Goal: Task Accomplishment & Management: Manage account settings

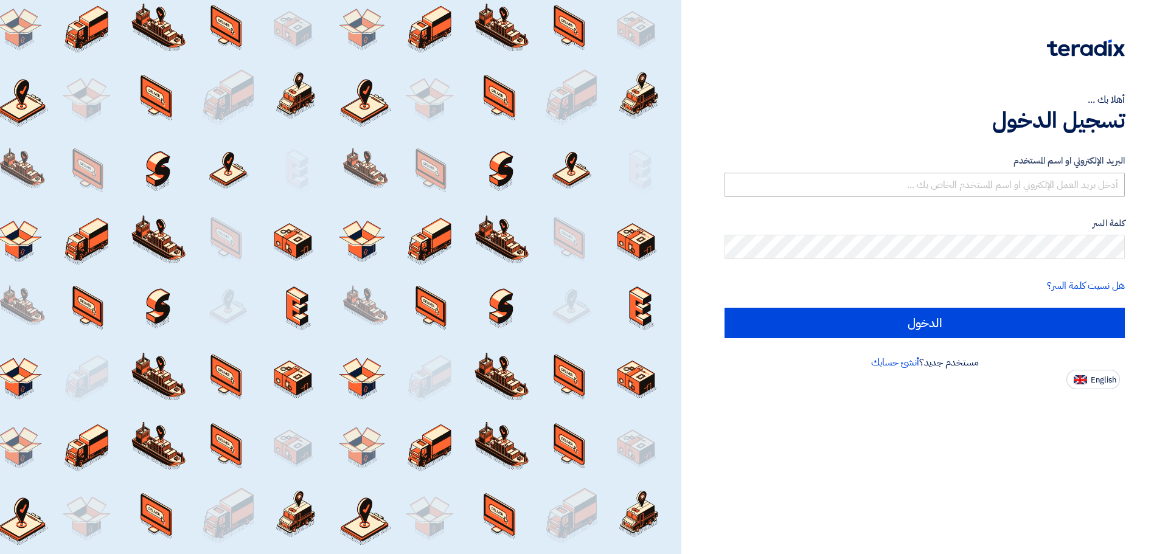
click at [1090, 190] on input "text" at bounding box center [925, 185] width 400 height 24
click at [1110, 264] on form "البريد الإلكتروني او اسم المستخدم كلمة السر هل نسيت كلمة السر؟ الدخول" at bounding box center [925, 246] width 400 height 184
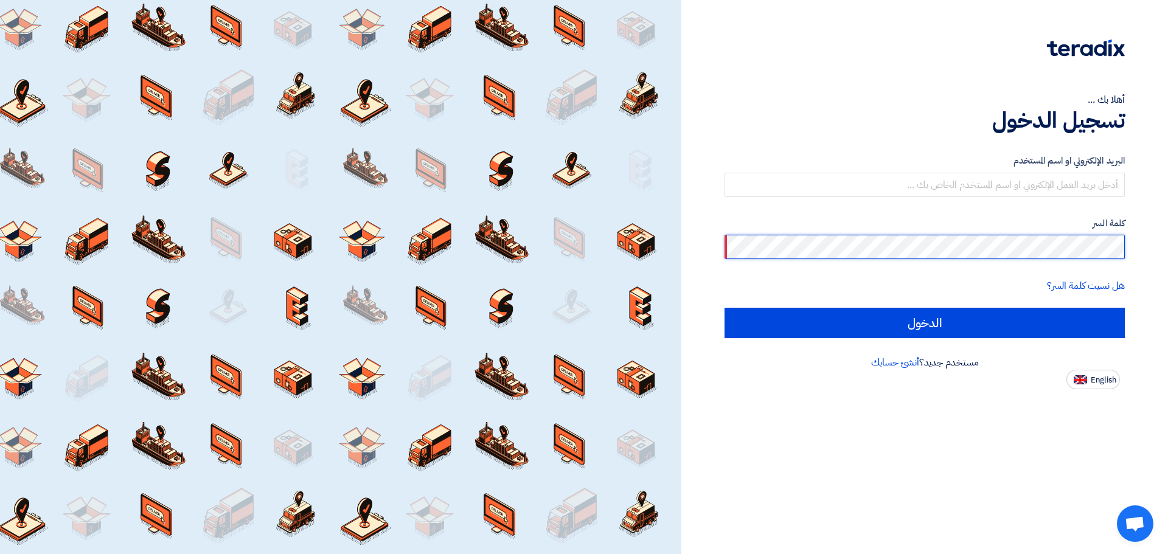
type input "[EMAIL_ADDRESS][DOMAIN_NAME]"
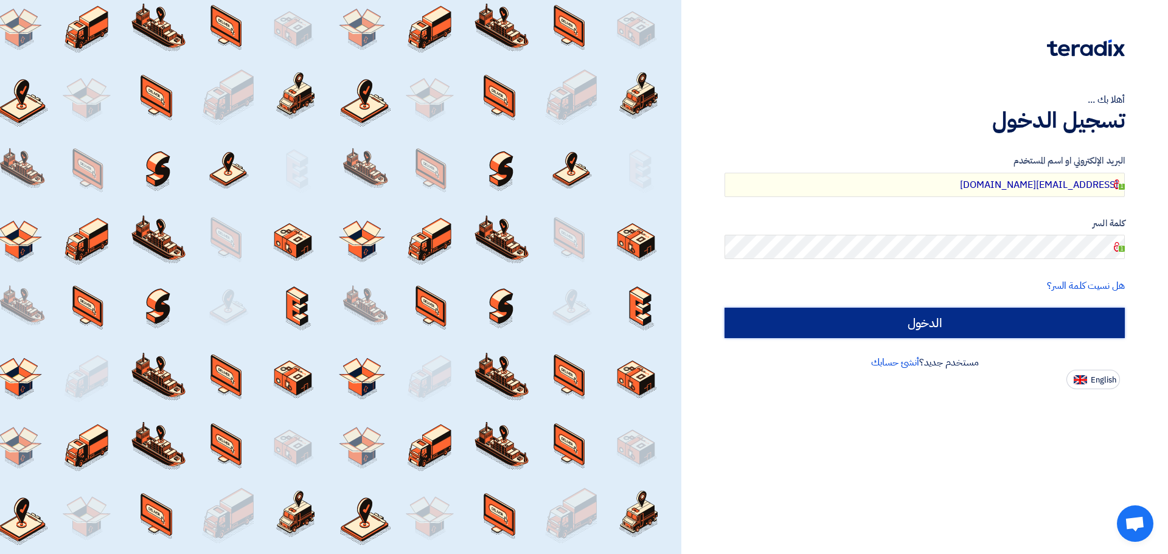
click at [1072, 312] on input "الدخول" at bounding box center [925, 323] width 400 height 30
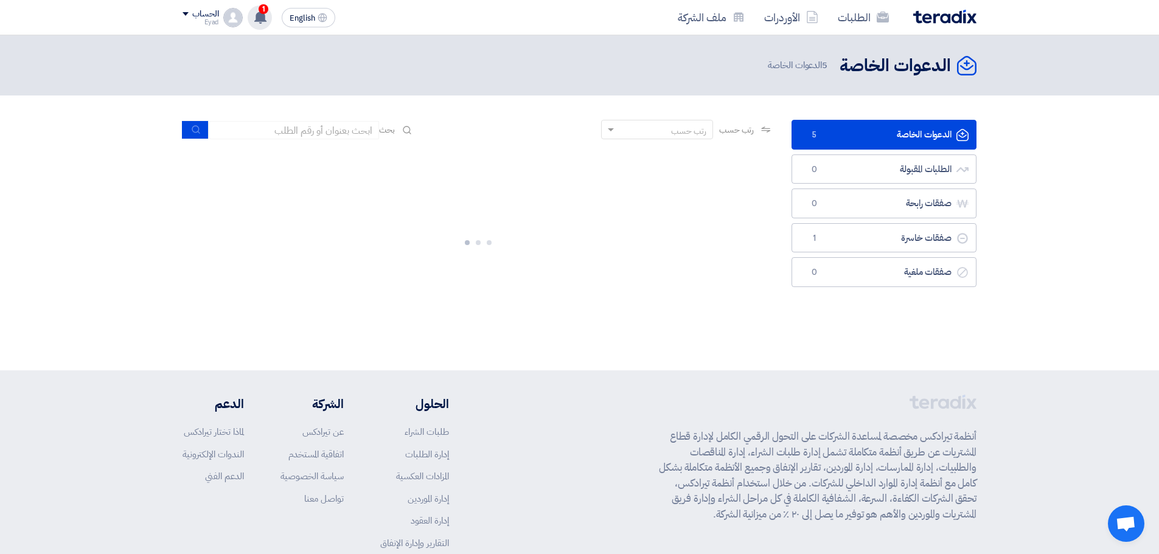
click at [262, 13] on span "1" at bounding box center [264, 9] width 10 height 10
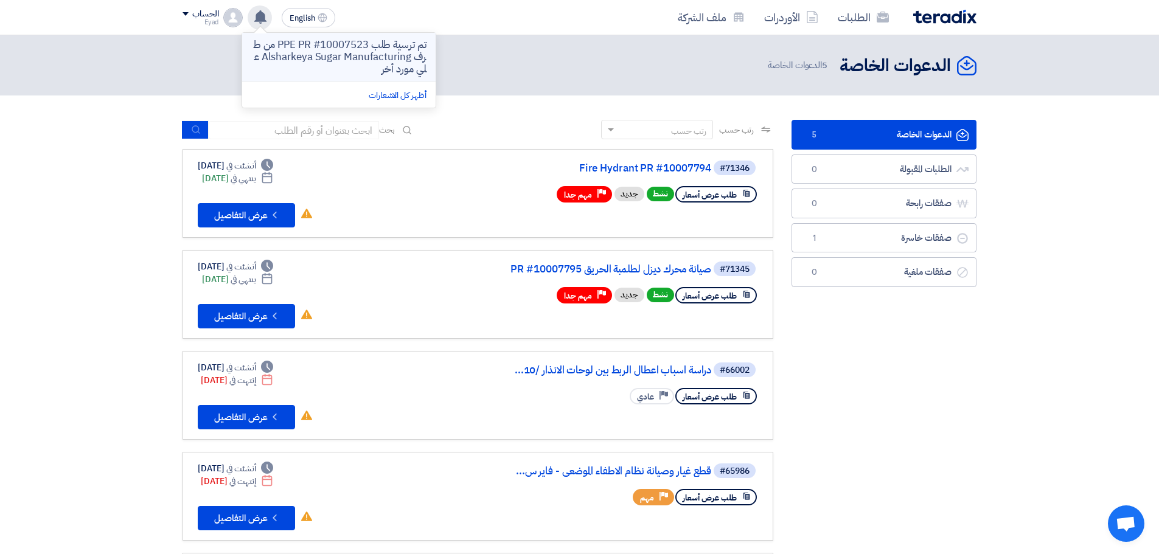
click at [370, 61] on p "تم ترسية طلب PPE PR #10007523 من طرف Alsharkeya Sugar Manufacturing علي مورد أخر" at bounding box center [339, 57] width 174 height 36
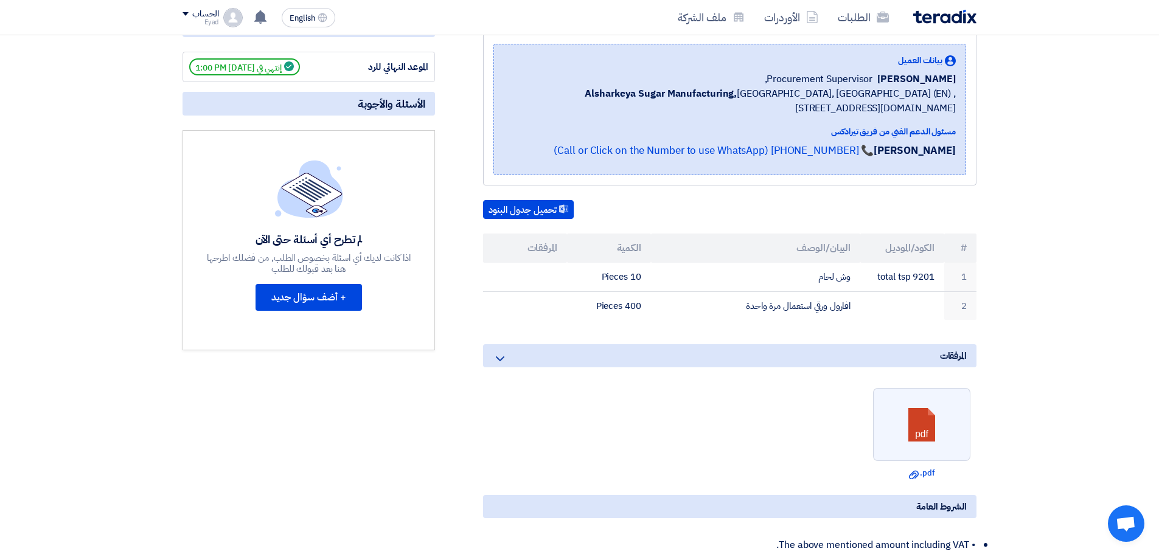
scroll to position [182, 0]
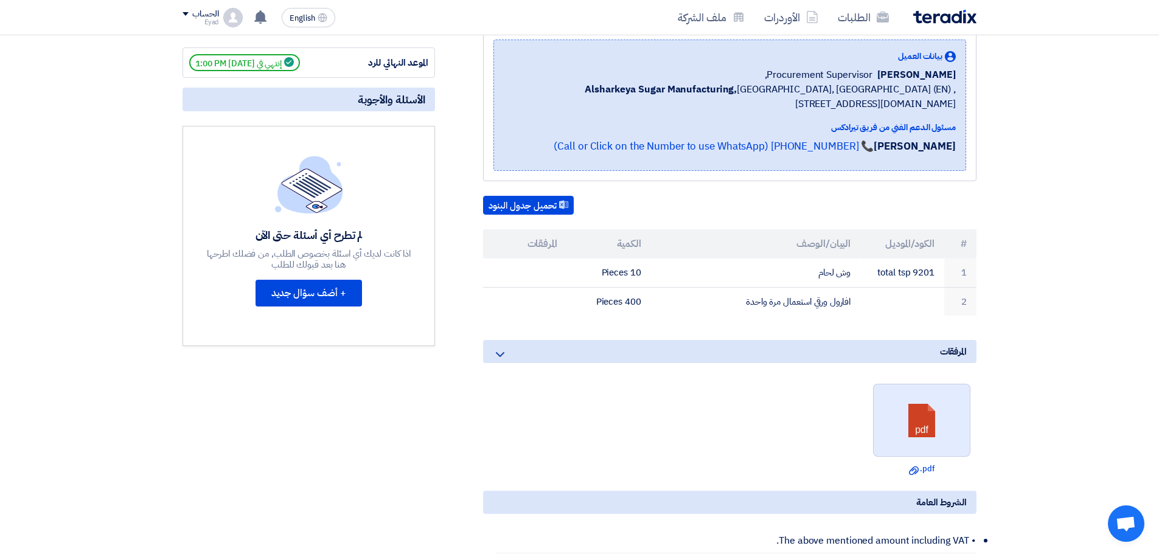
click at [919, 412] on link at bounding box center [922, 420] width 97 height 73
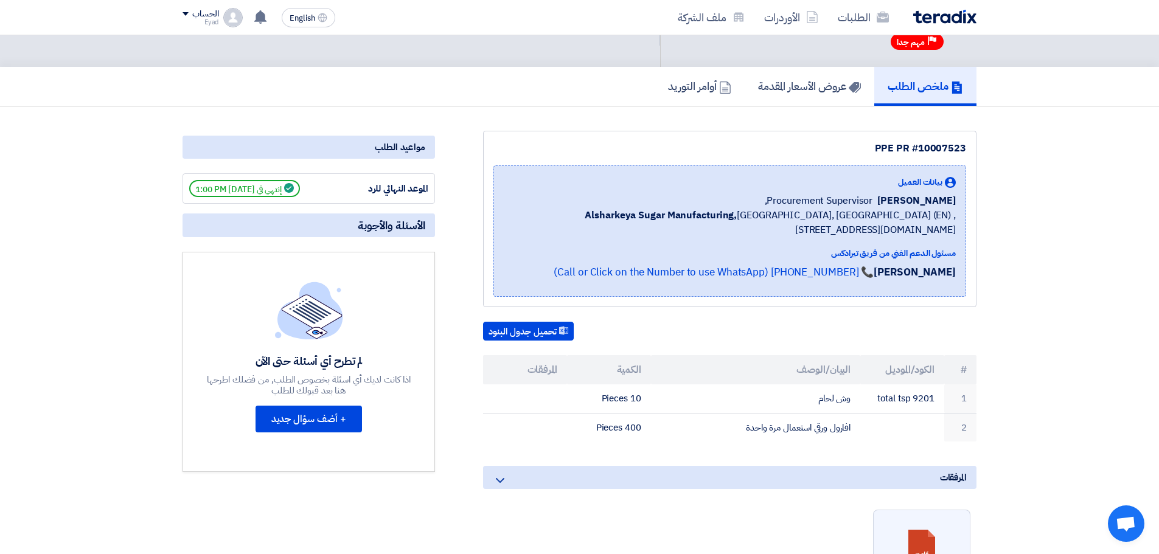
scroll to position [0, 0]
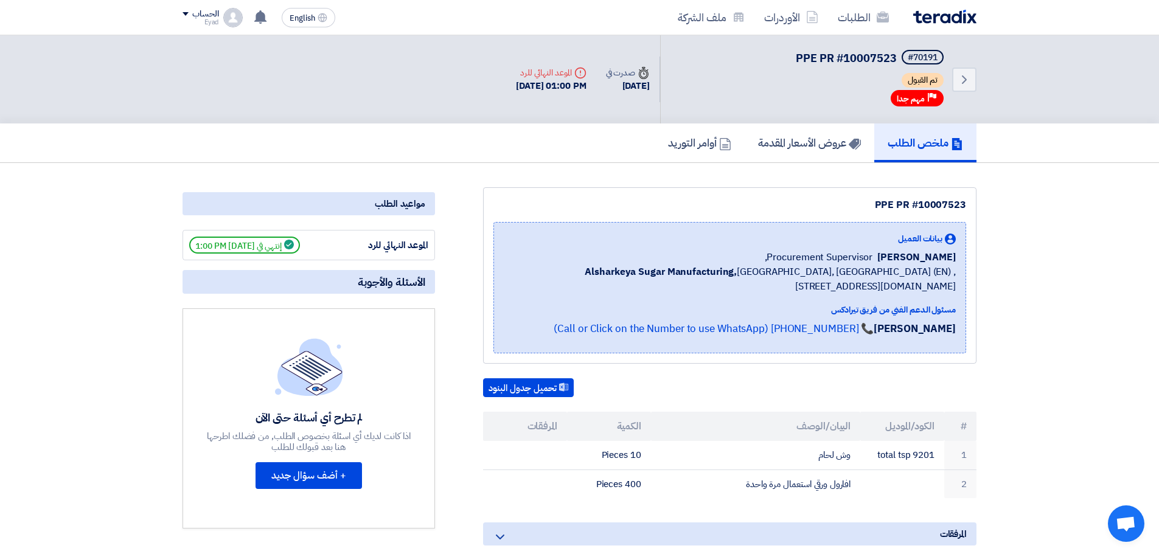
click at [209, 16] on div "الحساب" at bounding box center [205, 14] width 26 height 10
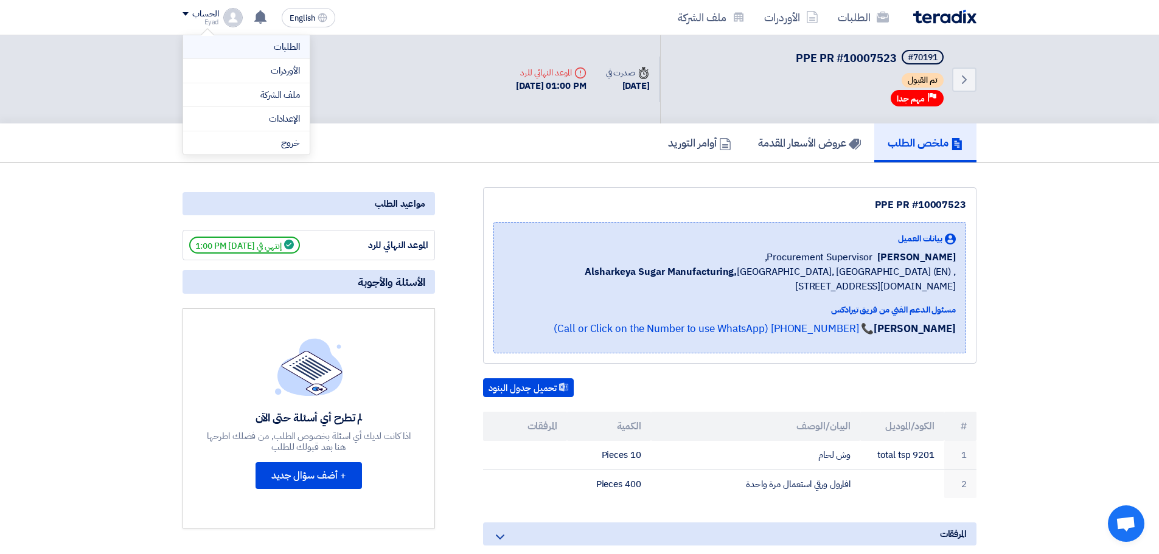
click at [282, 49] on link "الطلبات" at bounding box center [246, 47] width 107 height 14
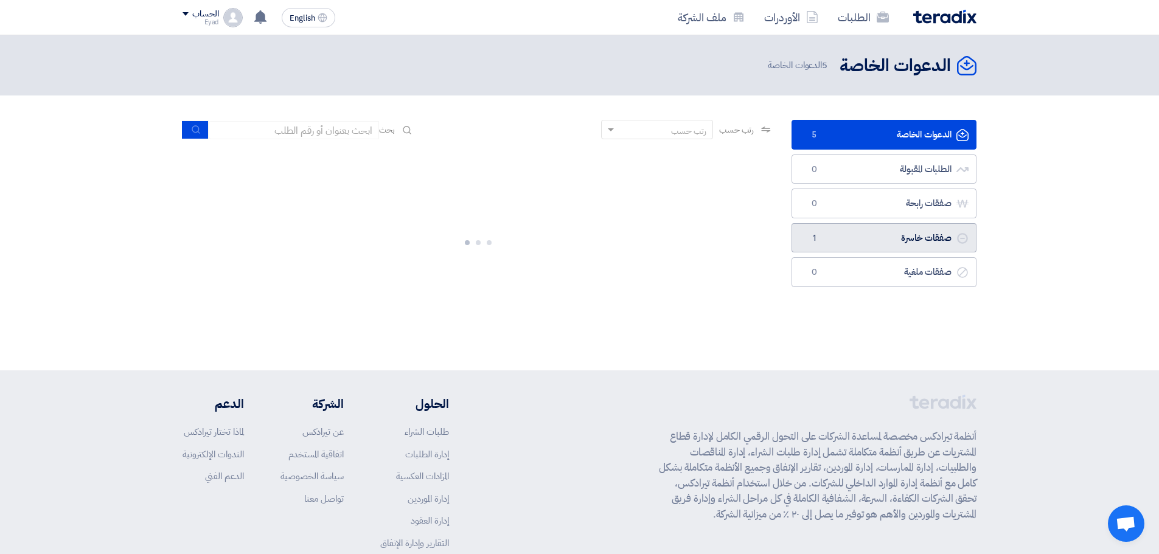
click at [883, 246] on link "صفقات خاسرة صفقات خاسرة 1" at bounding box center [883, 238] width 185 height 30
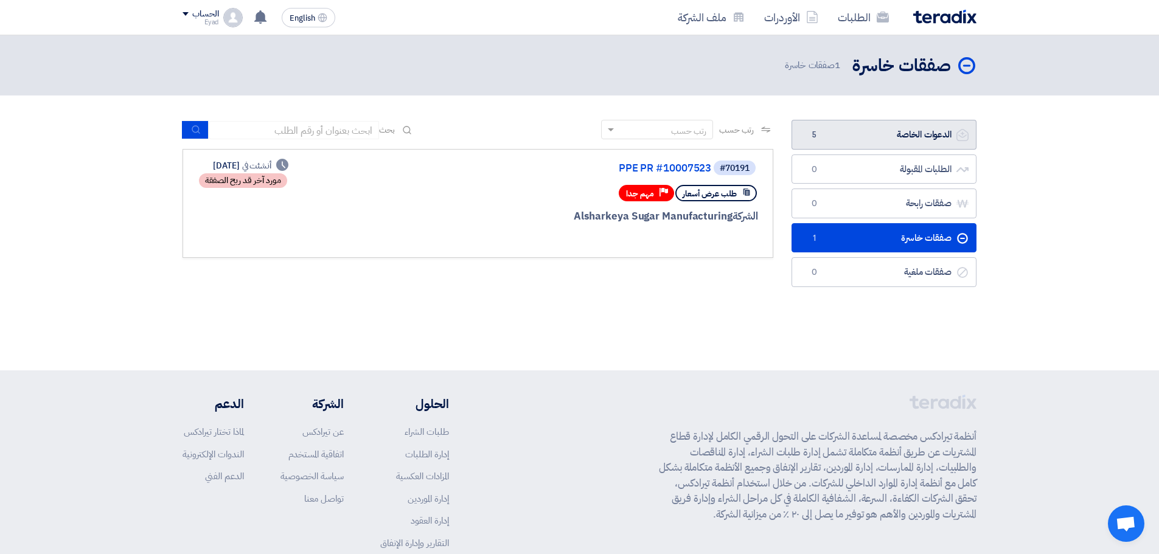
click at [927, 128] on link "الدعوات الخاصة الدعوات الخاصة 5" at bounding box center [883, 135] width 185 height 30
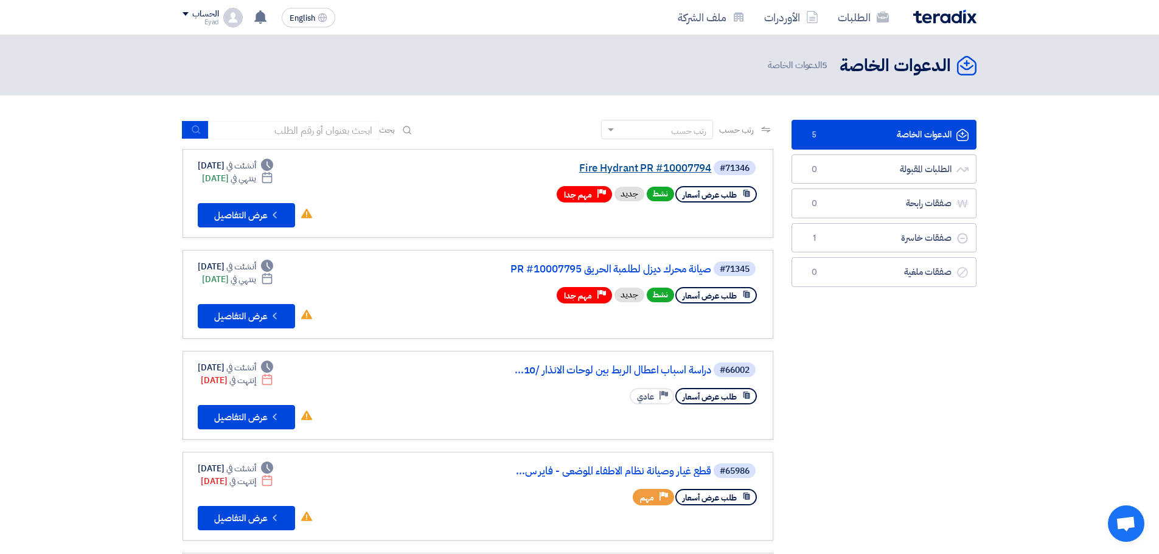
click at [645, 165] on link "Fire Hydrant PR #10007794" at bounding box center [589, 168] width 243 height 11
click at [624, 266] on link "صيانة محرك ديزل لطلمبة الحريق PR #10007795" at bounding box center [589, 269] width 243 height 11
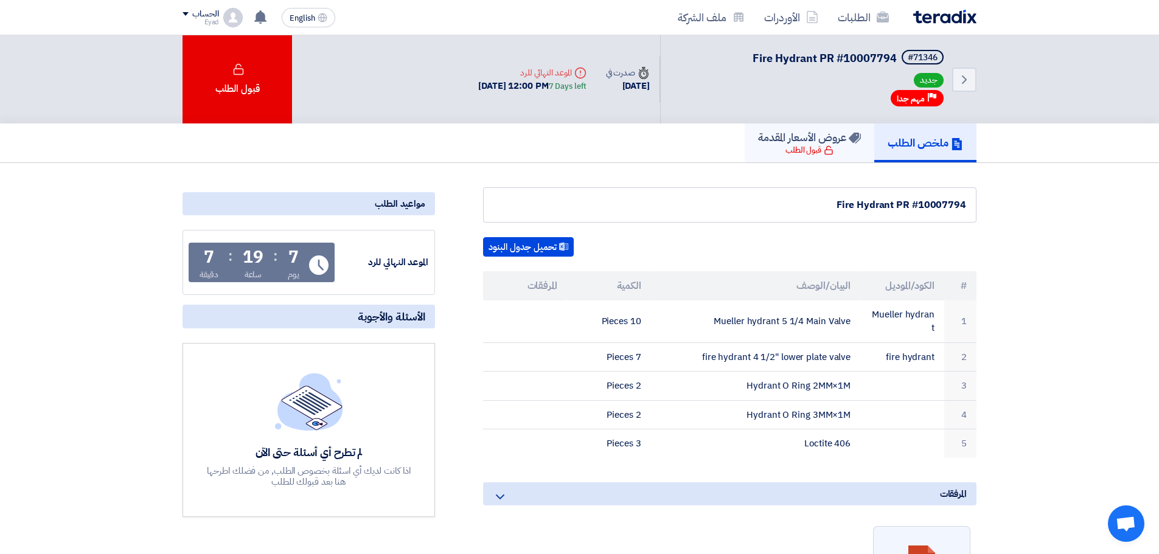
click at [799, 145] on div "قبول الطلب" at bounding box center [809, 150] width 48 height 12
